Goal: Communication & Community: Answer question/provide support

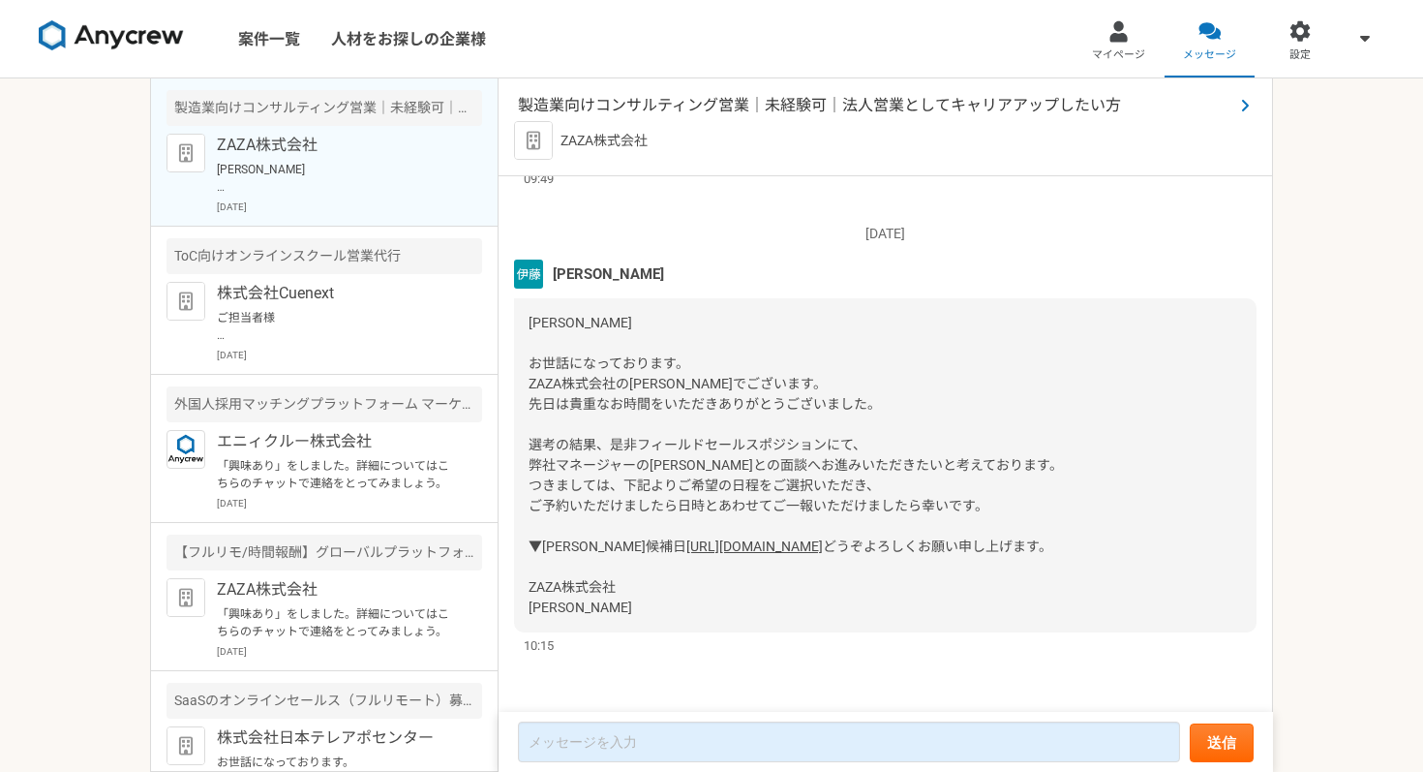
click at [734, 103] on span "製造業向けコンサルティング営業｜未経験可｜法人営業としてキャリアアップしたい方" at bounding box center [876, 105] width 716 height 23
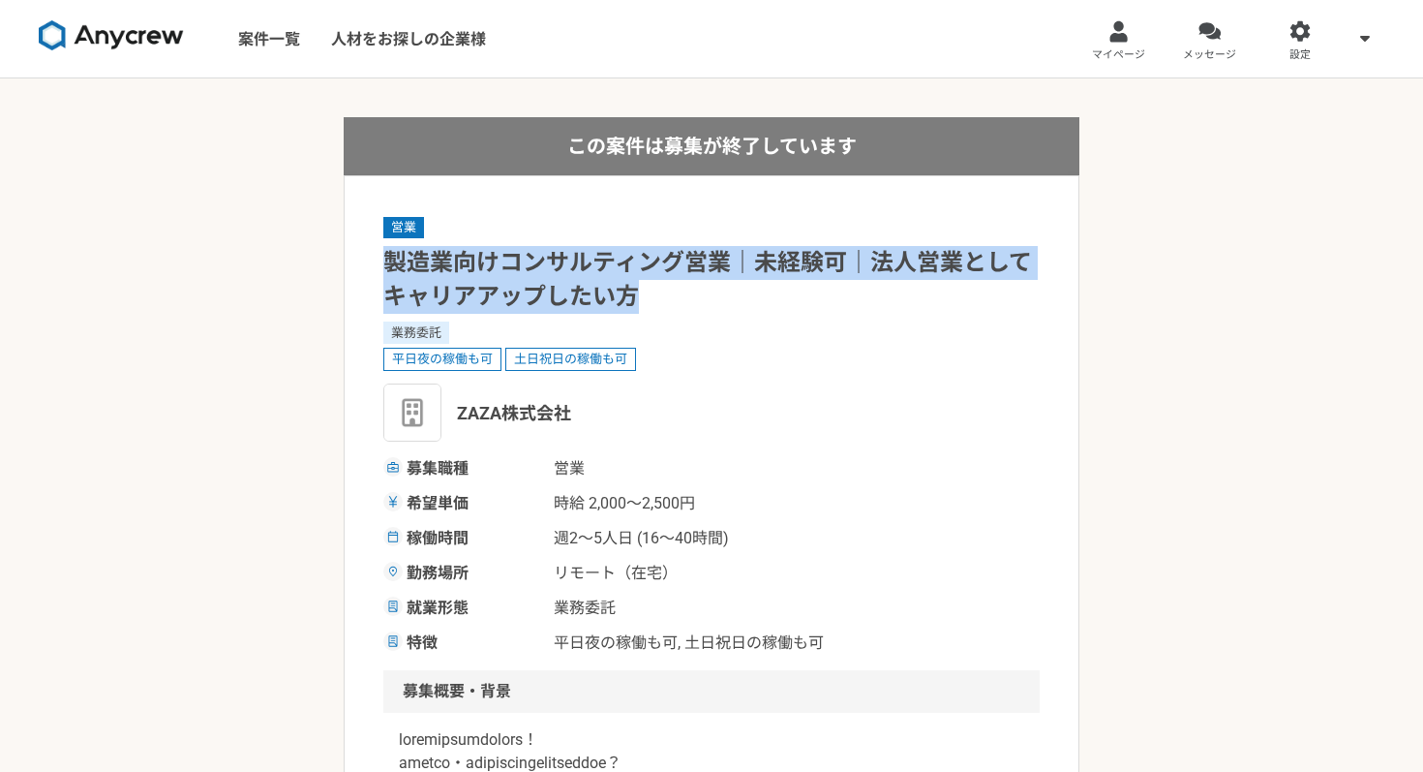
drag, startPoint x: 383, startPoint y: 267, endPoint x: 708, endPoint y: 298, distance: 325.9
click at [708, 298] on h1 "製造業向けコンサルティング営業｜未経験可｜法人営業としてキャリアアップしたい方" at bounding box center [711, 280] width 657 height 68
copy h1 "製造業向けコンサルティング営業｜未経験可｜法人営業としてキャリアアップしたい方"
click at [1213, 29] on div at bounding box center [1210, 31] width 22 height 22
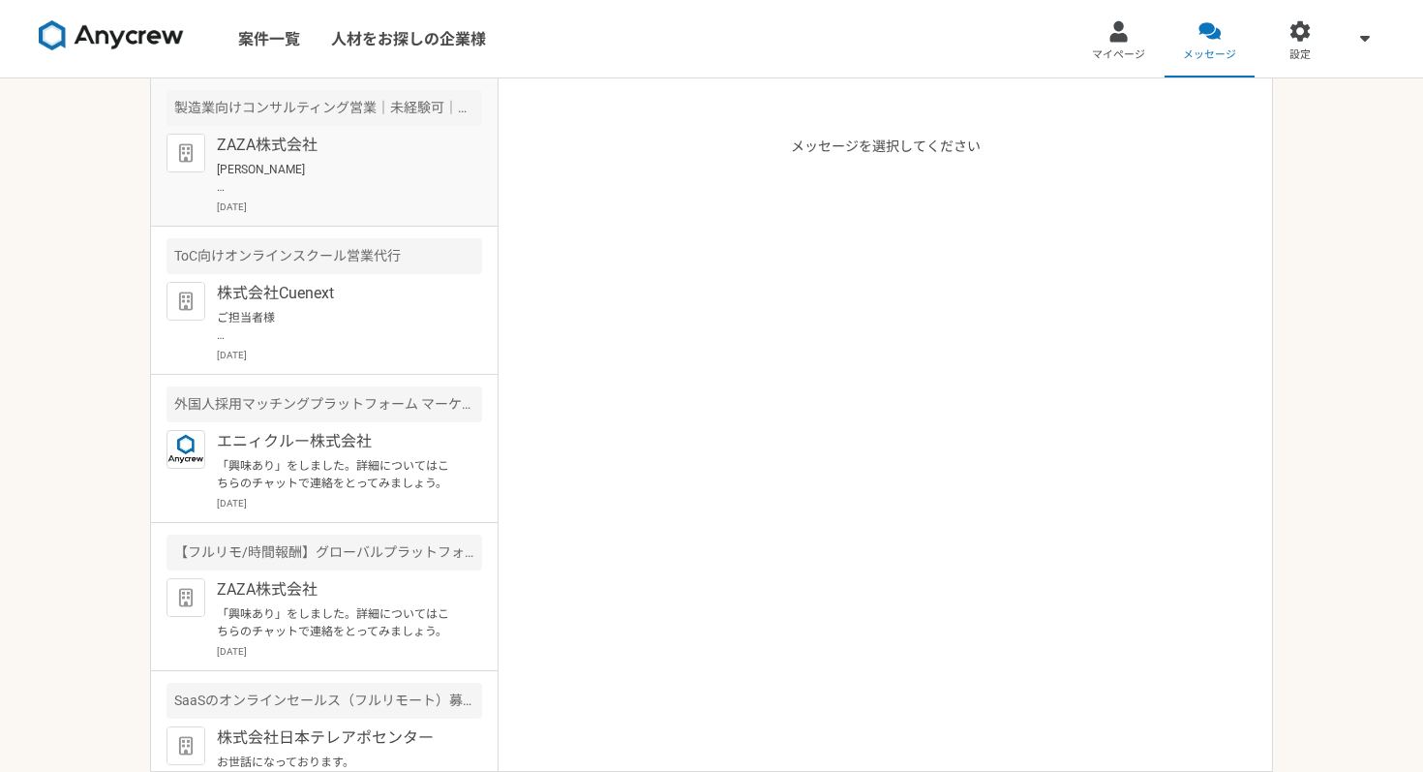
click at [328, 176] on p "[PERSON_NAME] お世話になっております。 ZAZA株式会社の[PERSON_NAME]でございます。 先日は貴重なお時間をいただきありがとうござい…" at bounding box center [336, 178] width 239 height 35
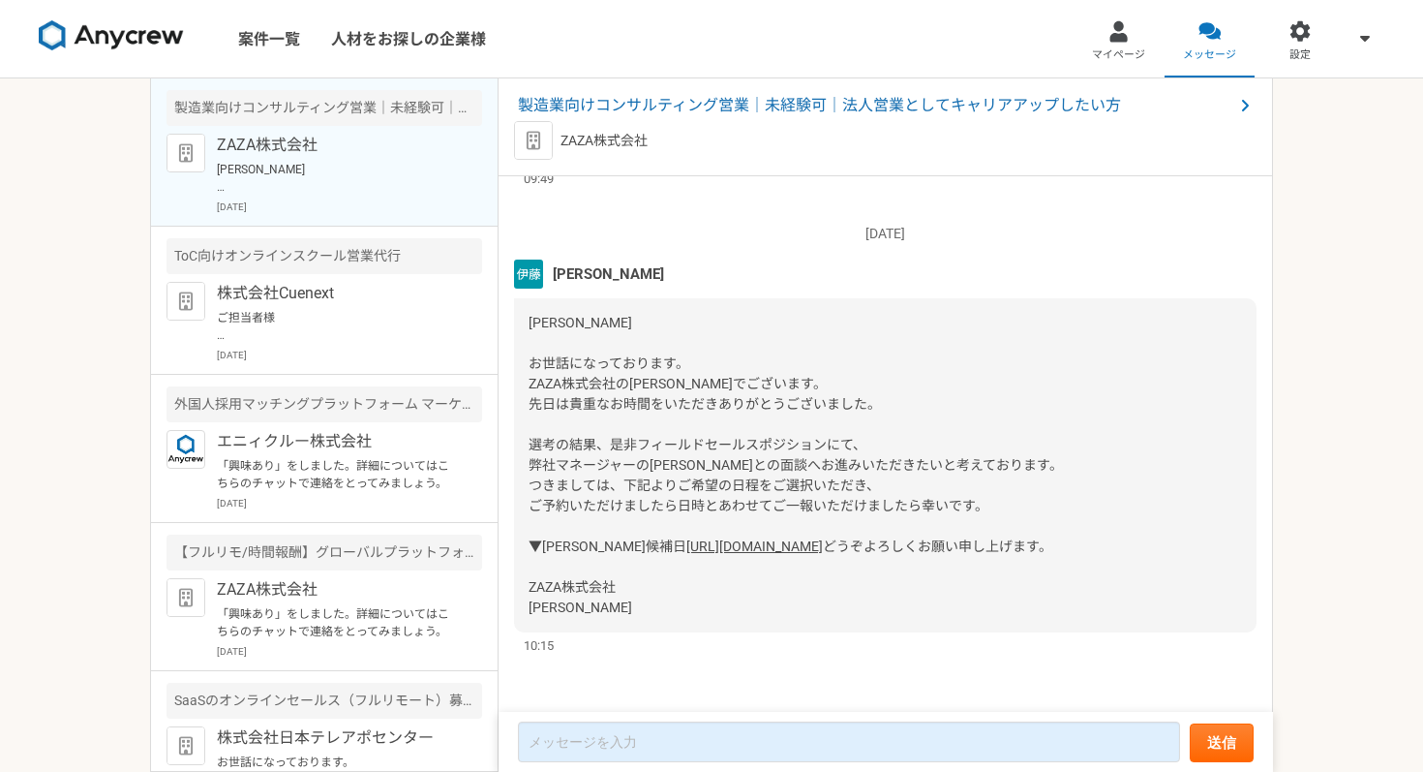
scroll to position [2627, 0]
drag, startPoint x: 532, startPoint y: 605, endPoint x: 563, endPoint y: 605, distance: 31.0
click at [563, 605] on div "[PERSON_NAME] お世話になっております。 ZAZA株式会社の[PERSON_NAME]でございます。 先日は貴重なお時間をいただきありがとうござい…" at bounding box center [885, 465] width 743 height 334
copy span "[PERSON_NAME]"
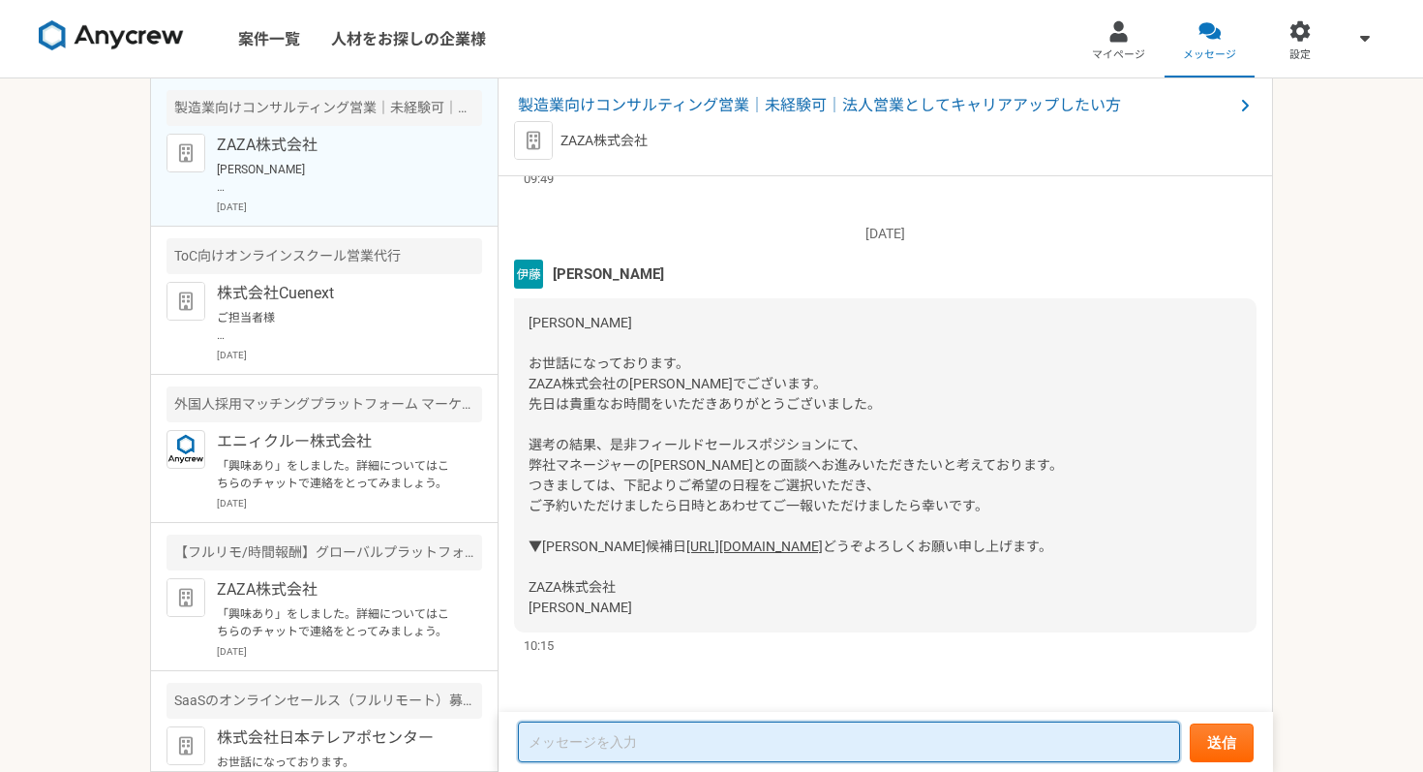
click at [555, 729] on textarea at bounding box center [849, 741] width 662 height 41
paste textarea "[PERSON_NAME]"
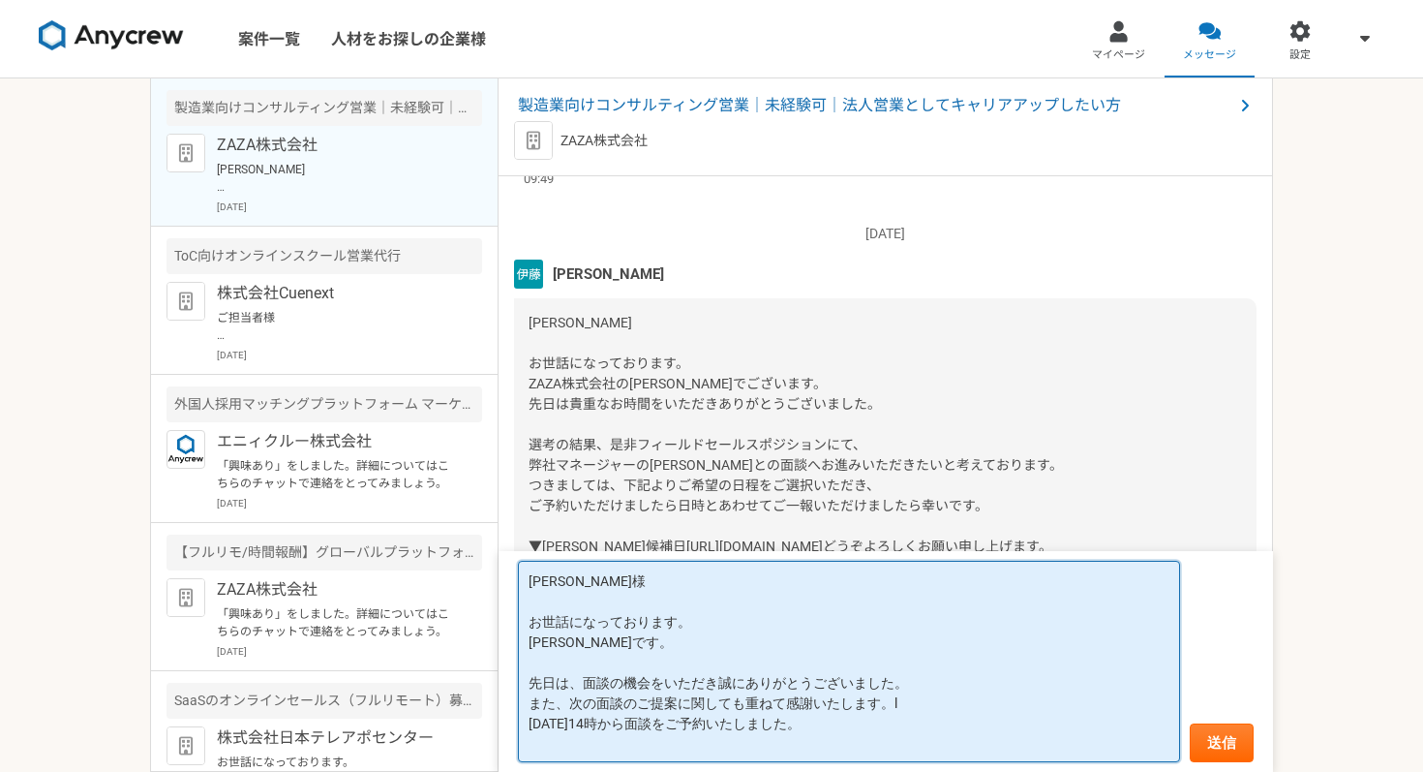
click at [907, 703] on textarea "[PERSON_NAME]様 お世話になっております。 [PERSON_NAME]です。 先日は、面談の機会をいただき誠にありがとうございました。 また、次の…" at bounding box center [849, 661] width 662 height 201
click at [567, 739] on textarea "[PERSON_NAME]様 お世話になっております。 [PERSON_NAME]です。 先日は、面談の機会をいただき誠にありがとうございました。 また、次の…" at bounding box center [849, 661] width 662 height 201
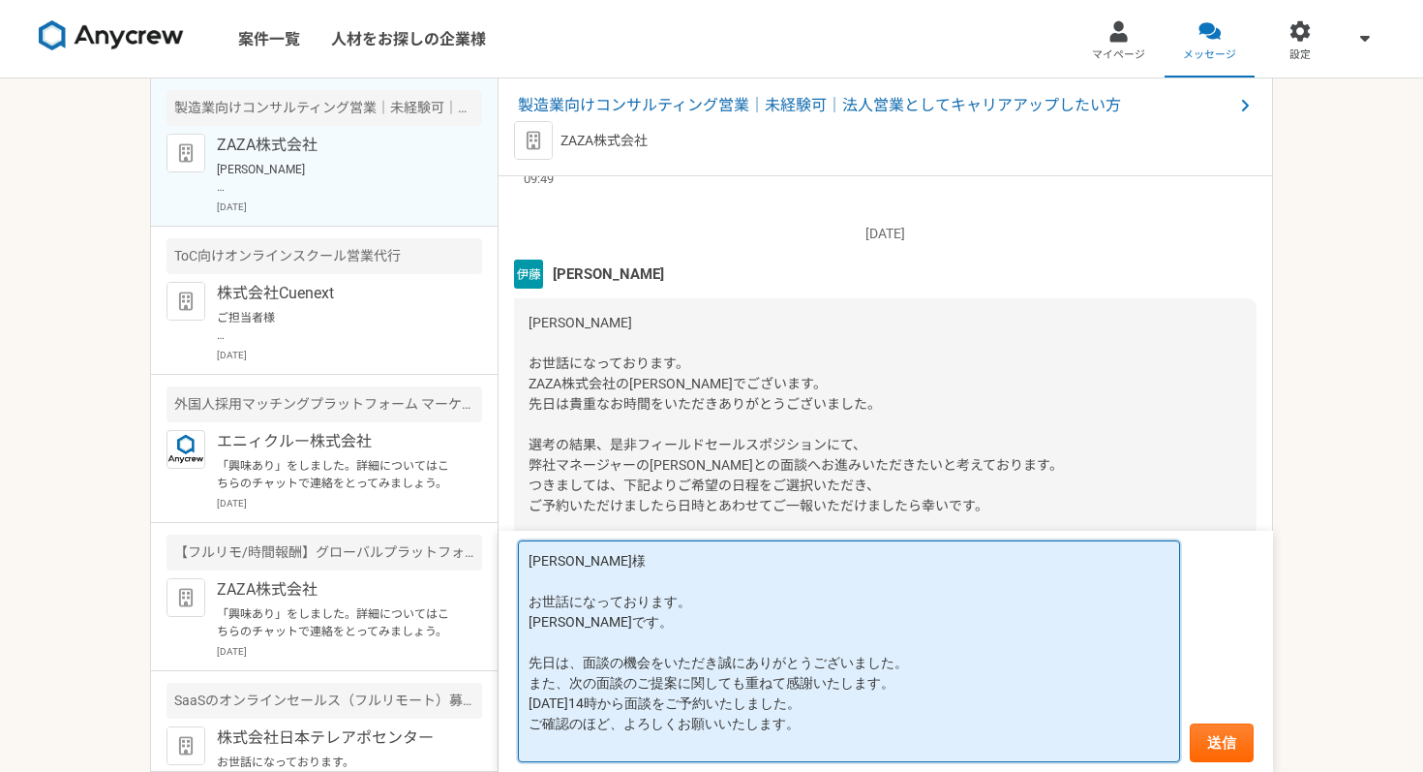
scroll to position [1, 0]
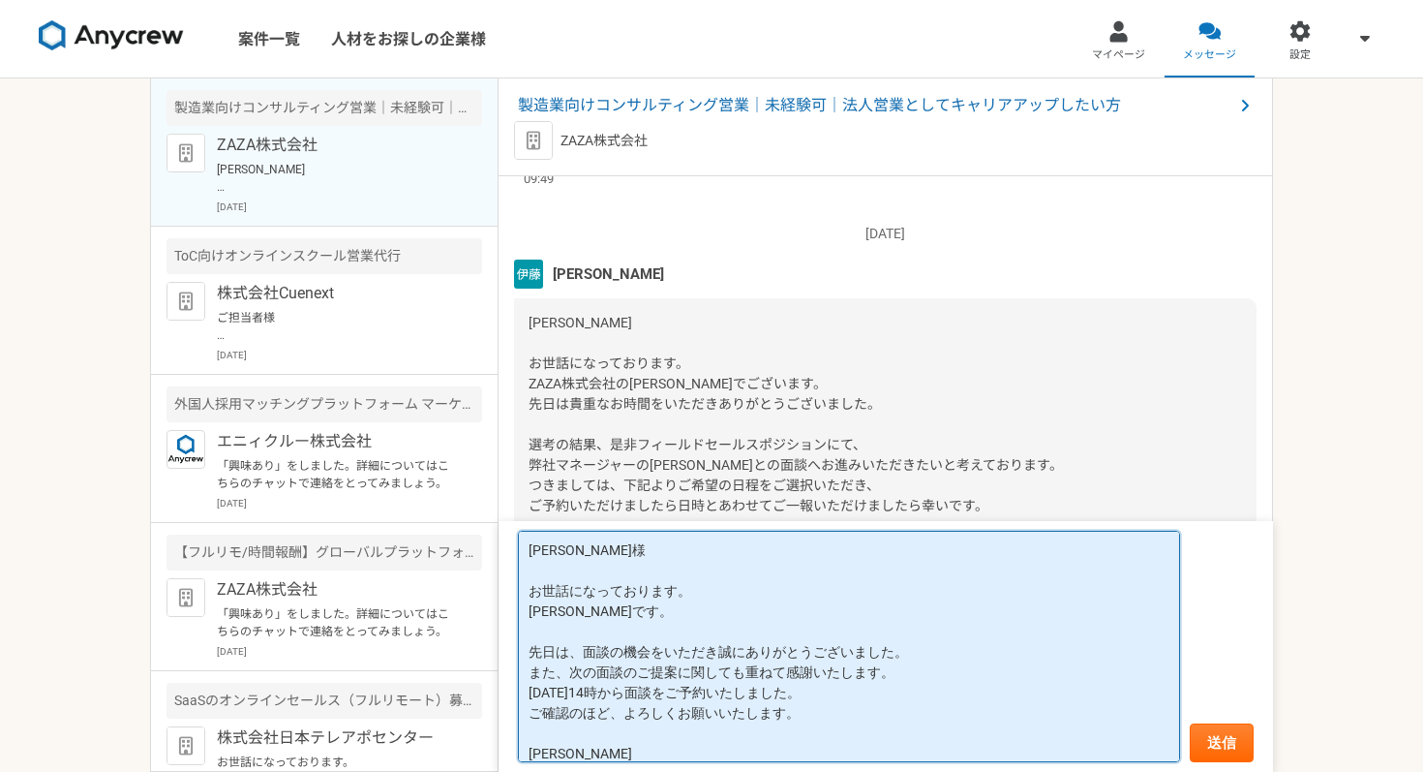
click at [698, 588] on textarea "[PERSON_NAME]様 お世話になっております。 [PERSON_NAME]です。 先日は、面談の機会をいただき誠にありがとうございました。 また、次の…" at bounding box center [849, 646] width 662 height 231
click at [626, 608] on textarea "[PERSON_NAME]様 お世話になっております。 [PERSON_NAME]です。 先日は、面談の機会をいただき誠にありがとうございました。 また、次の…" at bounding box center [849, 646] width 662 height 231
click at [933, 649] on textarea "[PERSON_NAME]様 お世話になっております。 [PERSON_NAME]です。 先日は、面談の機会をいただき誠にありがとうございました。 また、次の…" at bounding box center [849, 646] width 662 height 231
click at [910, 670] on textarea "[PERSON_NAME]様 お世話になっております。 [PERSON_NAME]です。 先日は、面談の機会をいただき誠にありがとうございました。 また、次の…" at bounding box center [849, 646] width 662 height 231
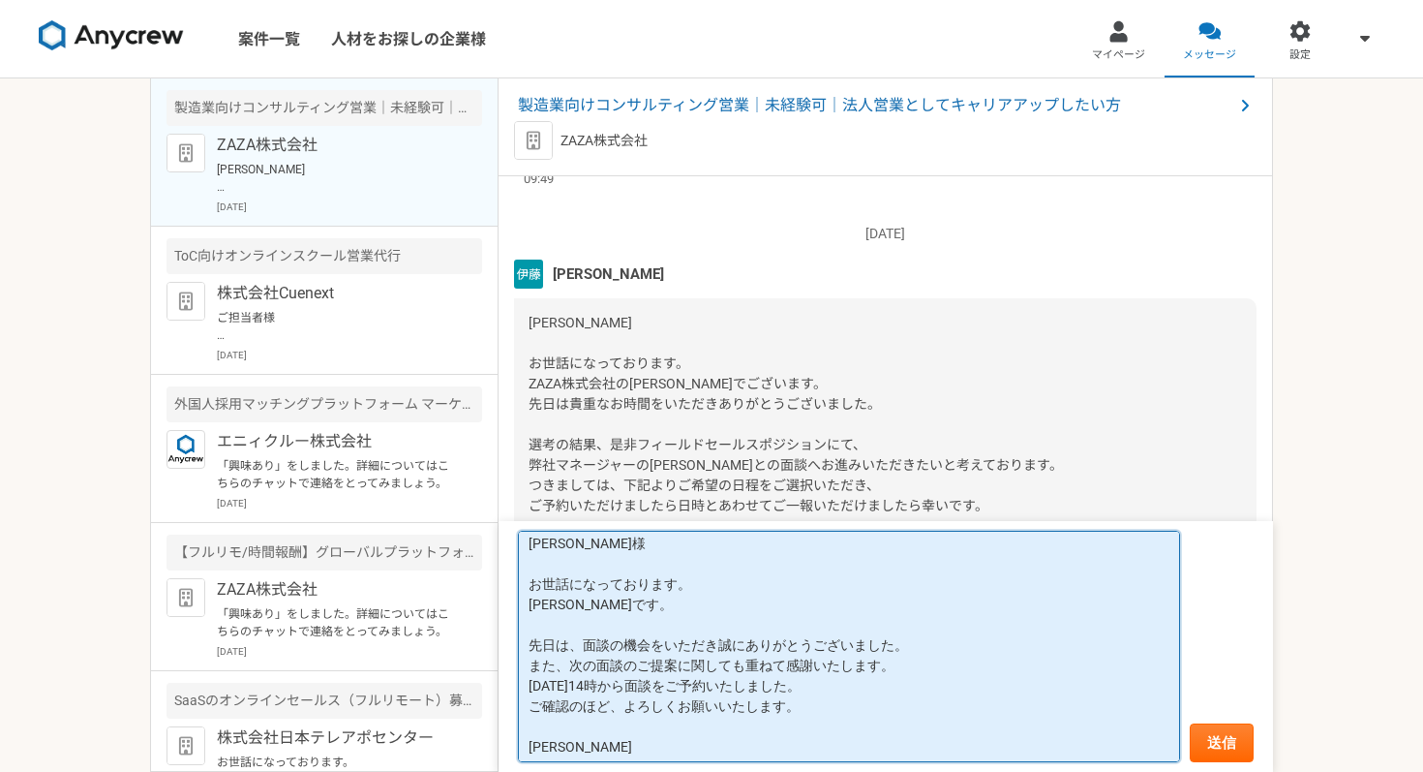
click at [816, 702] on textarea "[PERSON_NAME]様 お世話になっております。 [PERSON_NAME]です。 先日は、面談の機会をいただき誠にありがとうございました。 また、次の…" at bounding box center [849, 646] width 662 height 231
type textarea "[PERSON_NAME]様 お世話になっております。 [PERSON_NAME]です。 先日は、面談の機会をいただき誠にありがとうございました。 また、次の…"
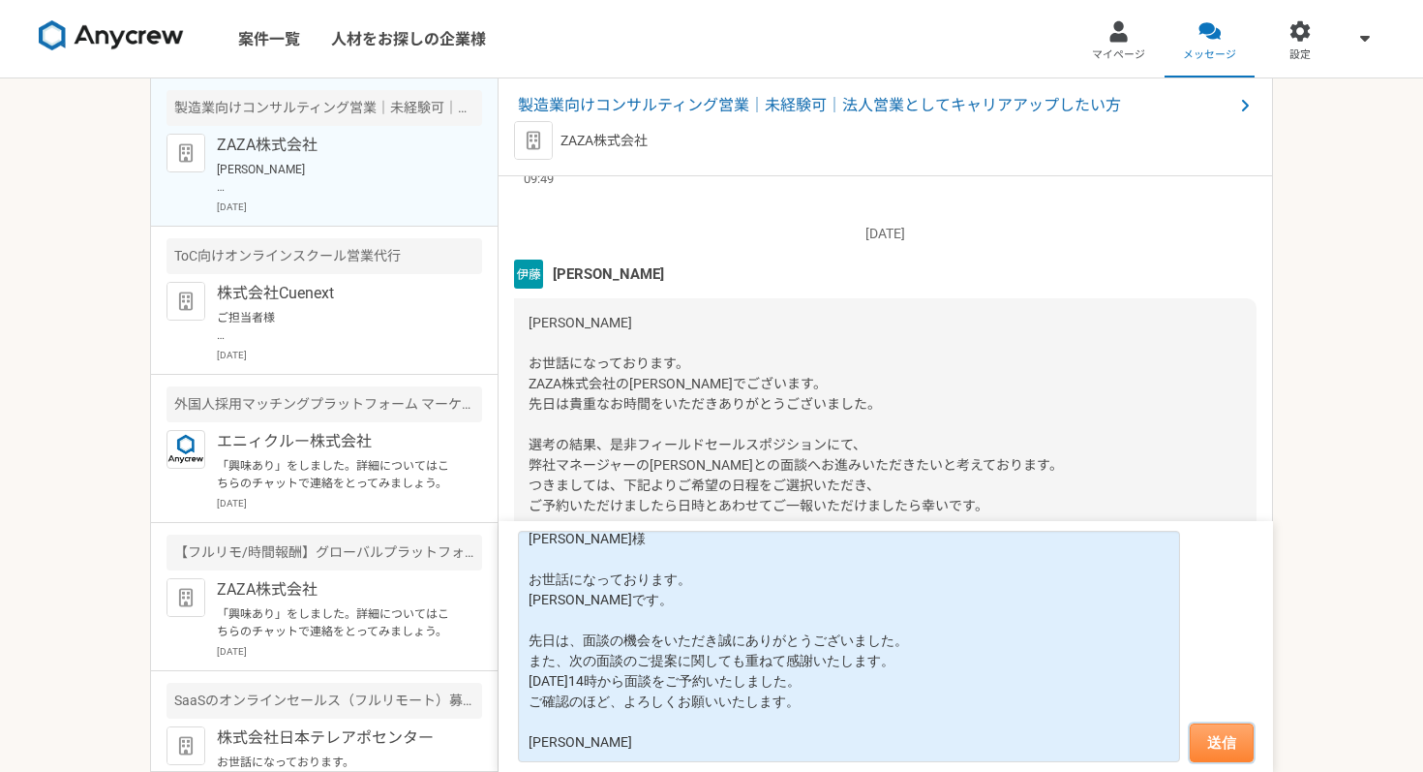
click at [1215, 743] on button "送信" at bounding box center [1222, 742] width 64 height 39
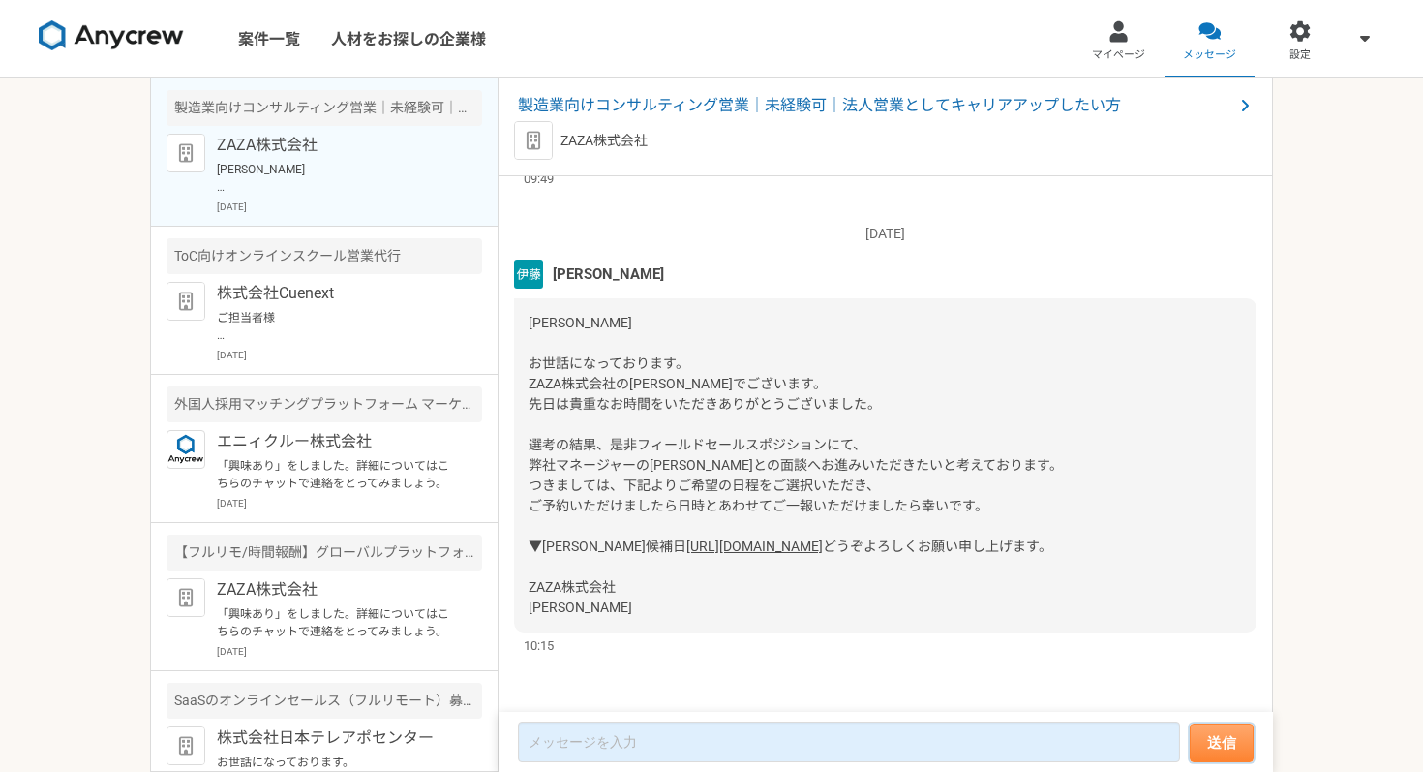
scroll to position [2919, 0]
